Goal: Information Seeking & Learning: Learn about a topic

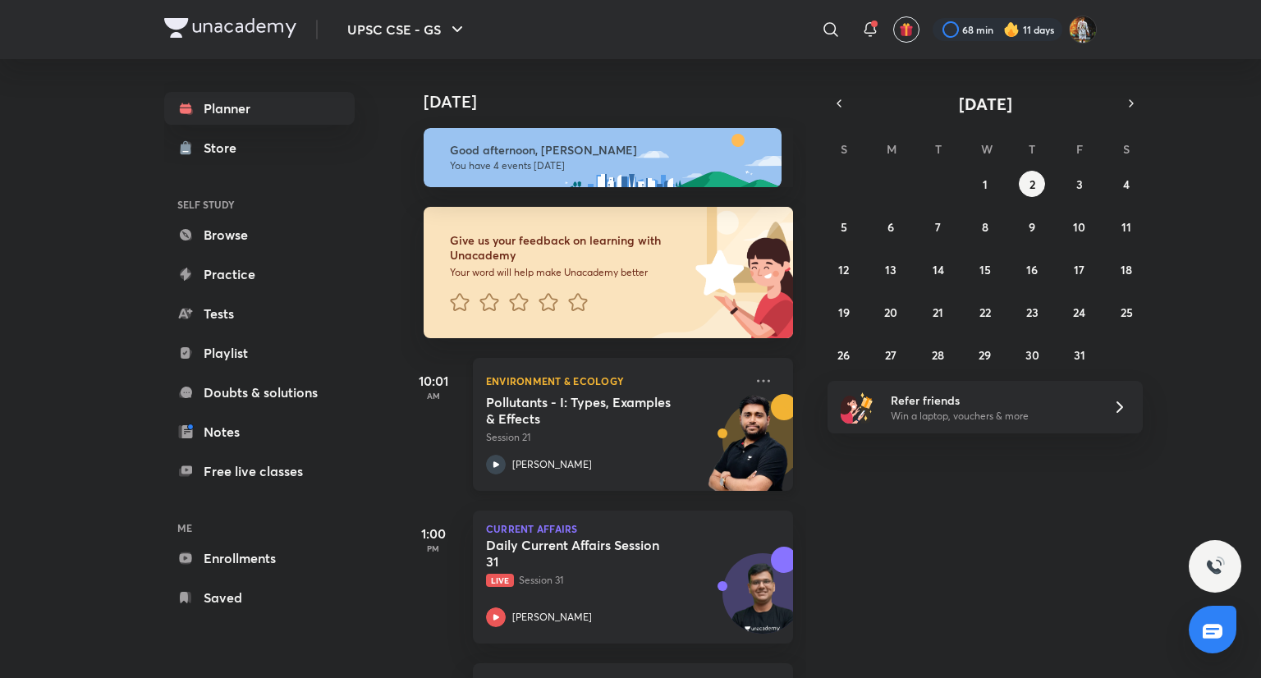
click at [638, 441] on p "Session 21" at bounding box center [615, 437] width 258 height 15
